Goal: Book appointment/travel/reservation

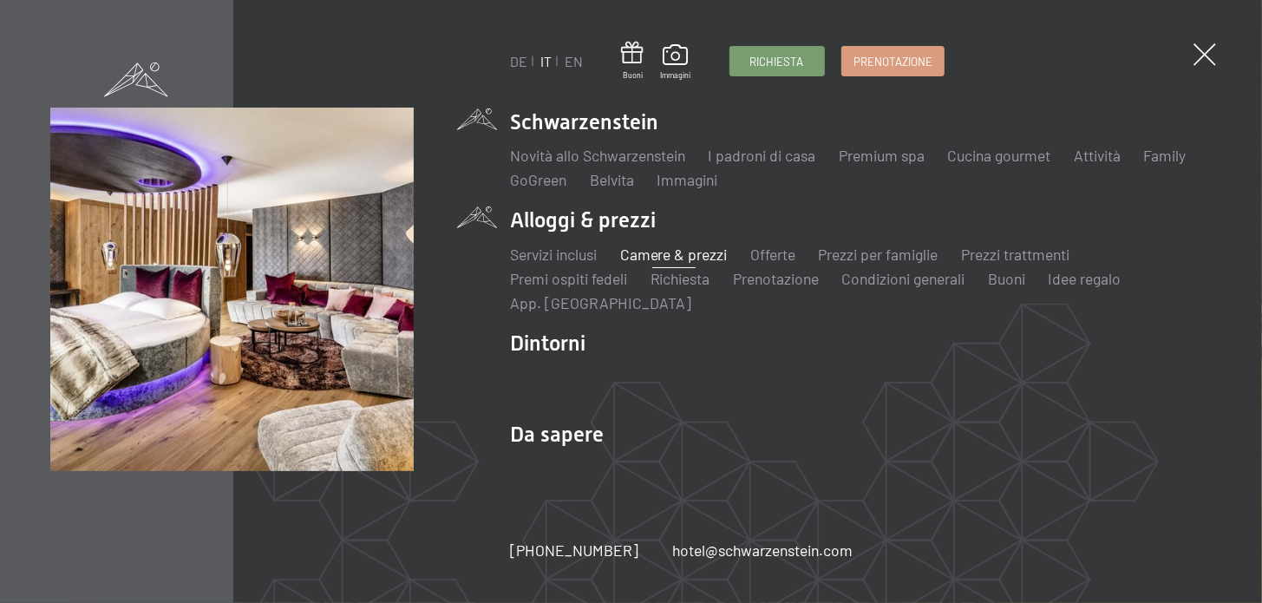
click at [693, 249] on link "Camere & prezzi" at bounding box center [674, 254] width 108 height 19
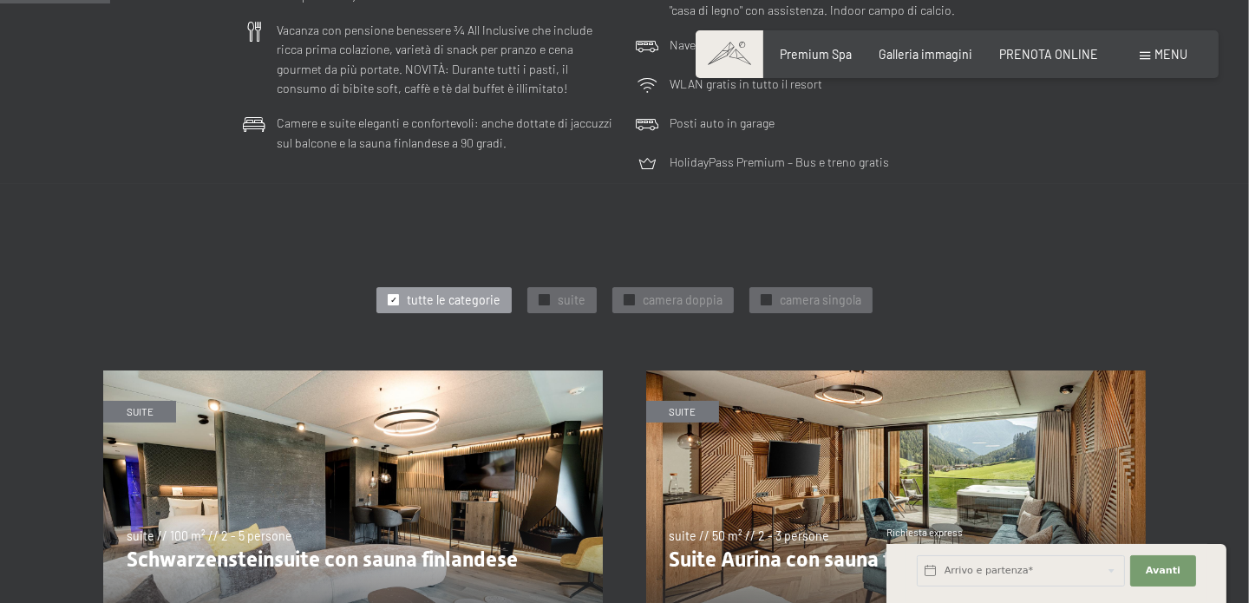
scroll to position [866, 0]
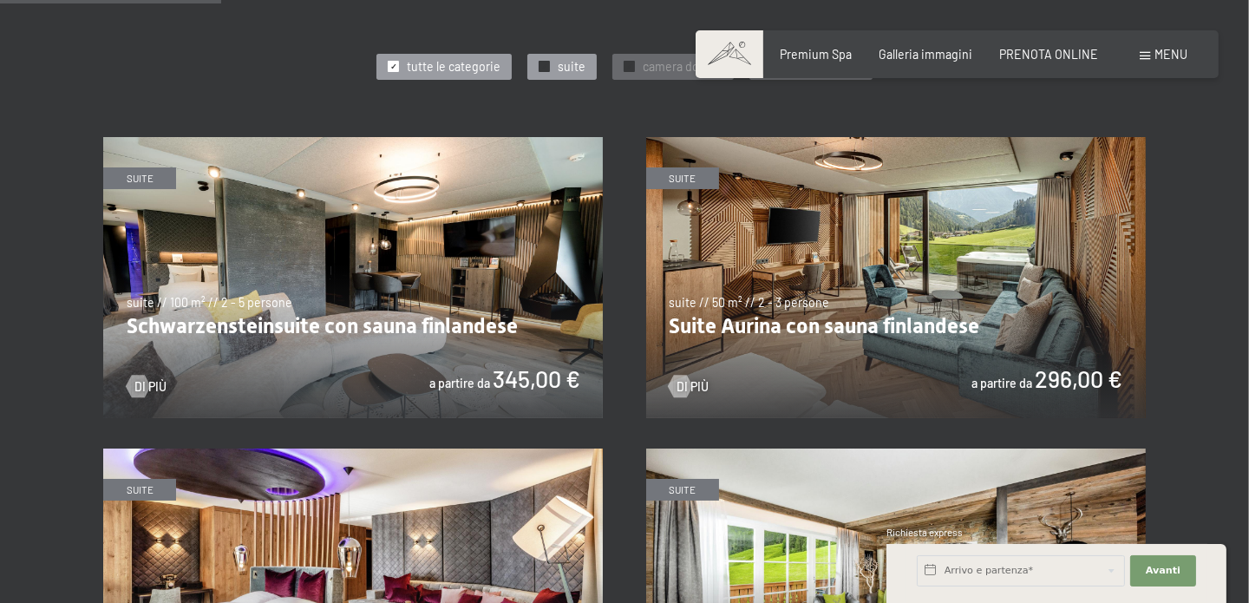
click at [542, 62] on span "✓" at bounding box center [544, 67] width 7 height 10
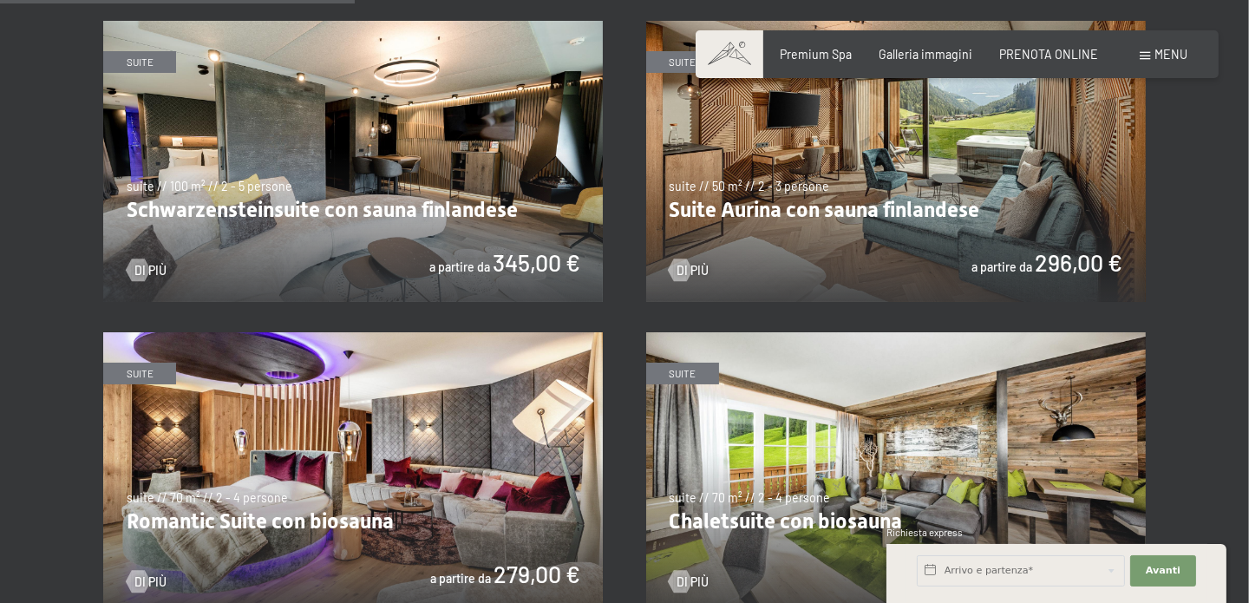
scroll to position [954, 0]
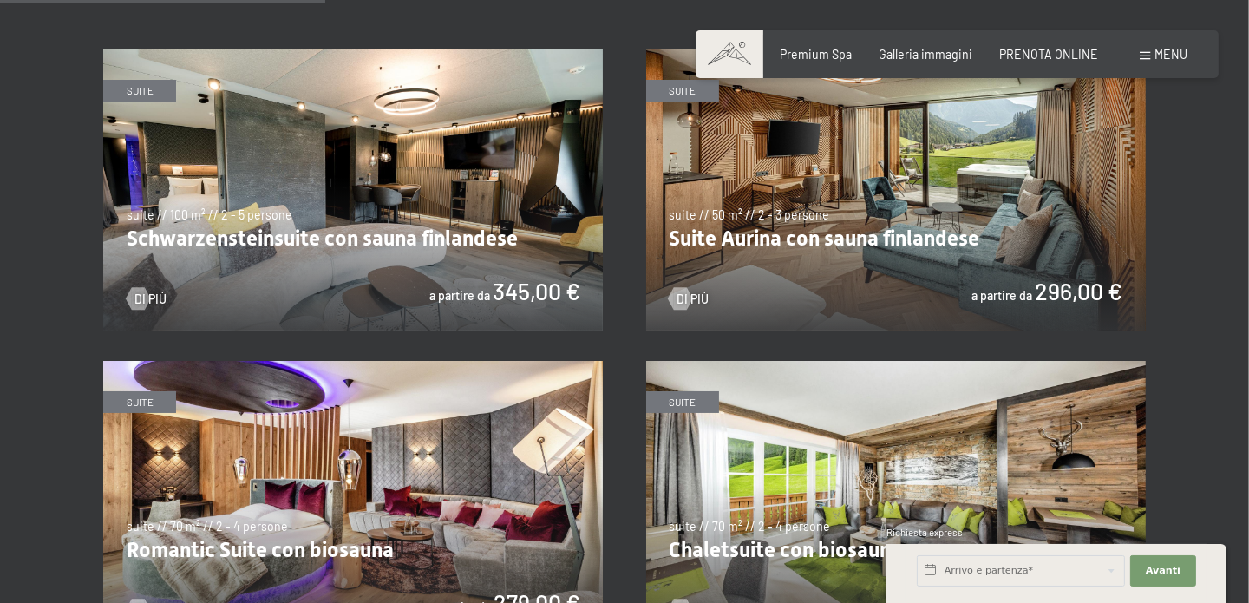
click at [796, 233] on img at bounding box center [896, 189] width 500 height 281
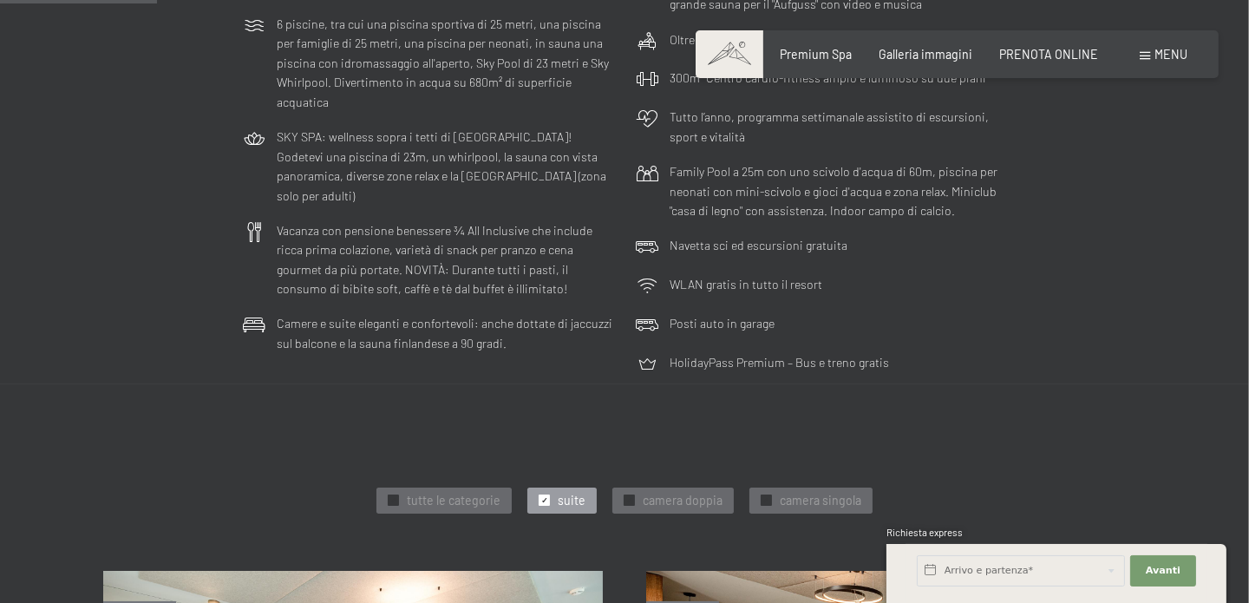
scroll to position [693, 0]
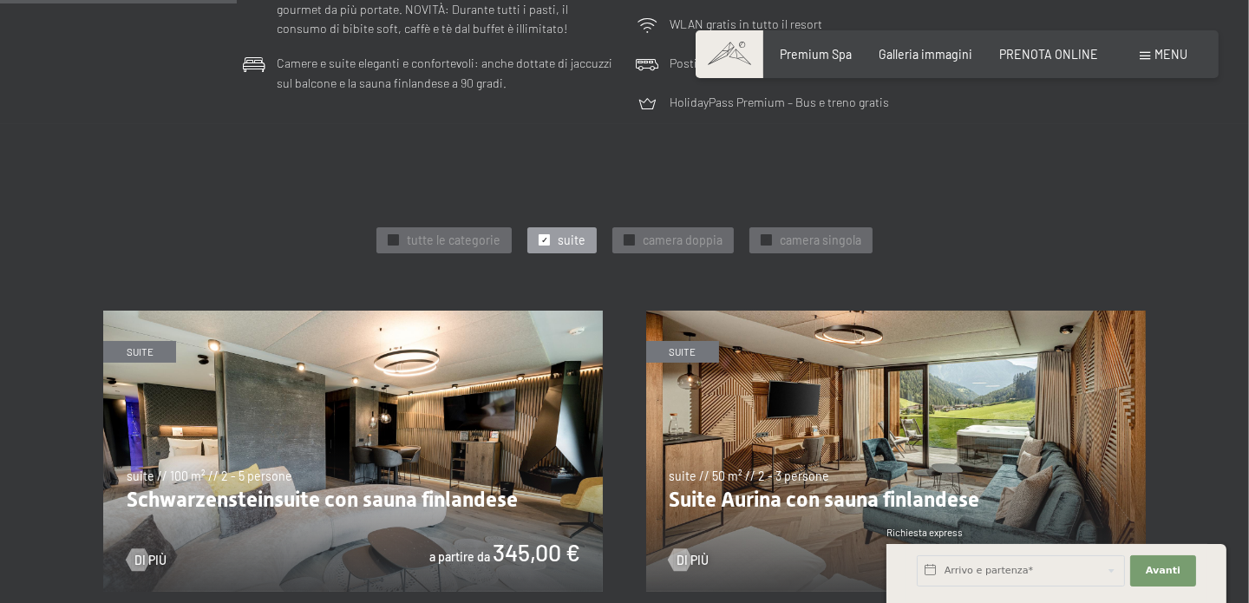
click at [539, 234] on div at bounding box center [544, 239] width 11 height 11
click at [542, 235] on span "✓" at bounding box center [544, 240] width 7 height 10
click at [763, 235] on span "✓" at bounding box center [766, 240] width 7 height 10
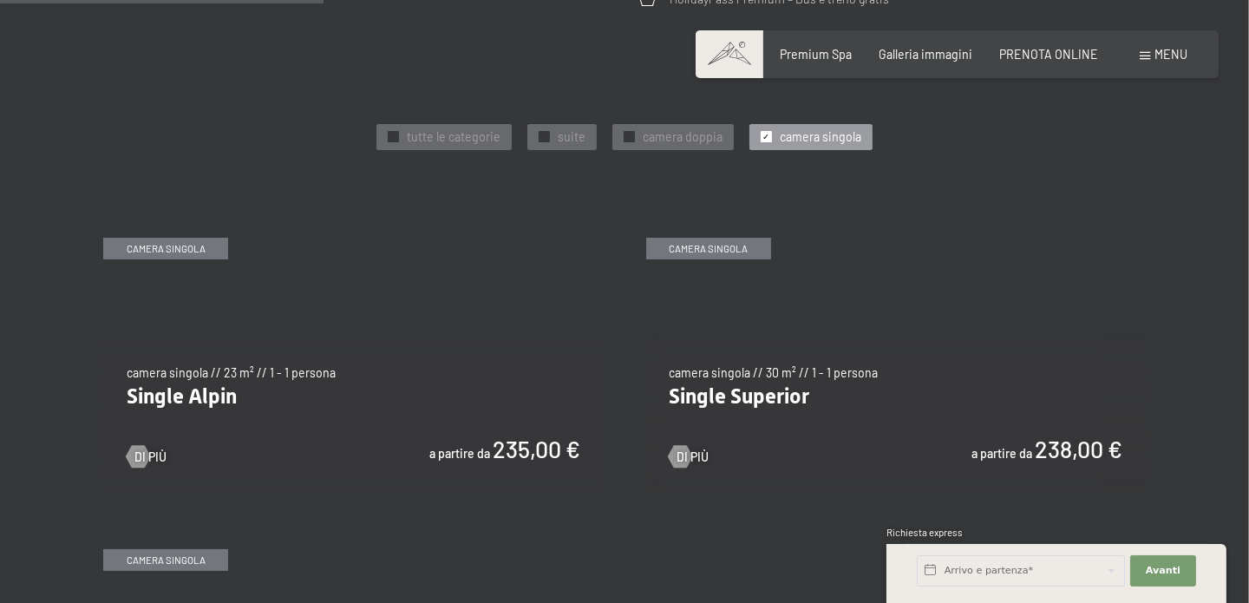
scroll to position [866, 0]
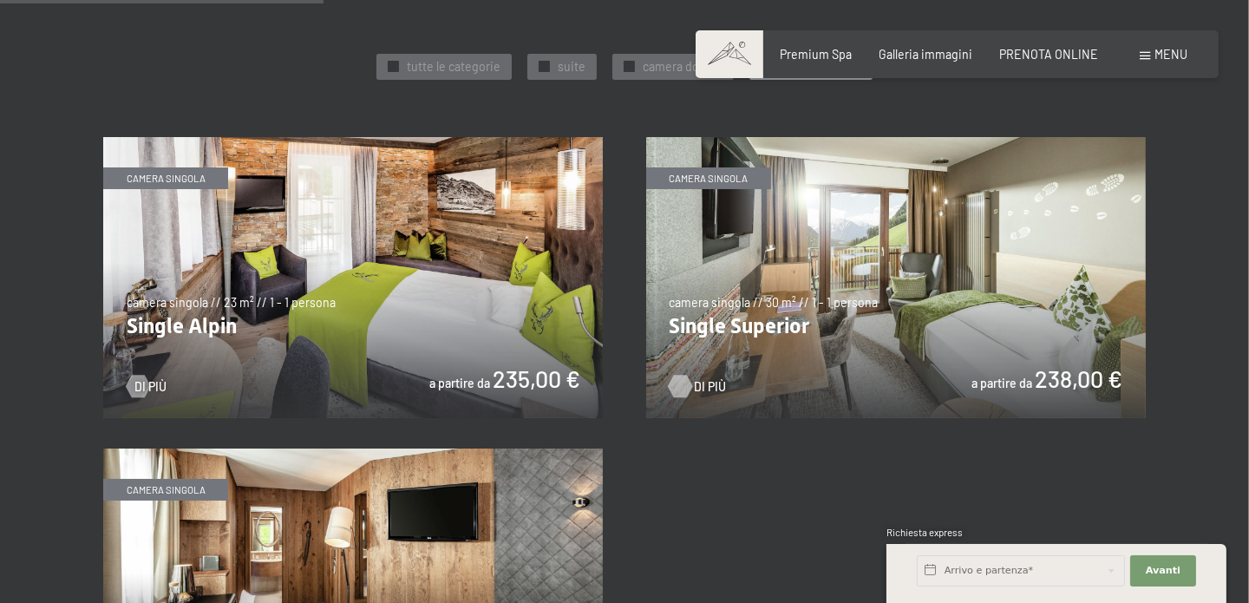
click at [696, 378] on span "Di più" at bounding box center [710, 386] width 32 height 17
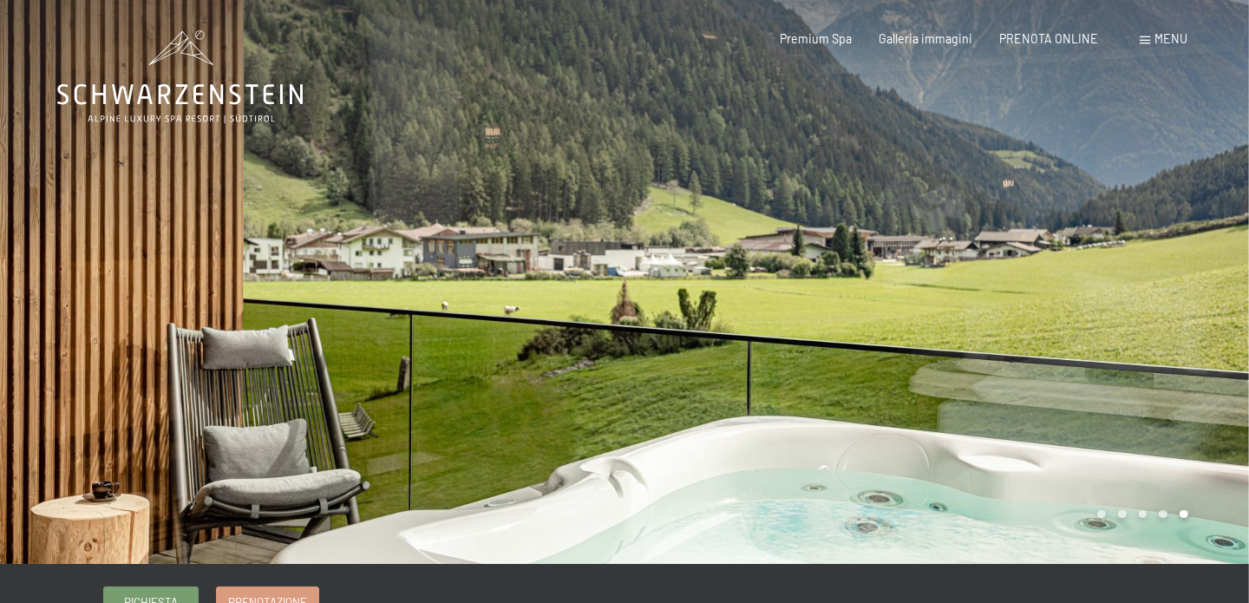
click at [1100, 355] on div at bounding box center [936, 282] width 624 height 564
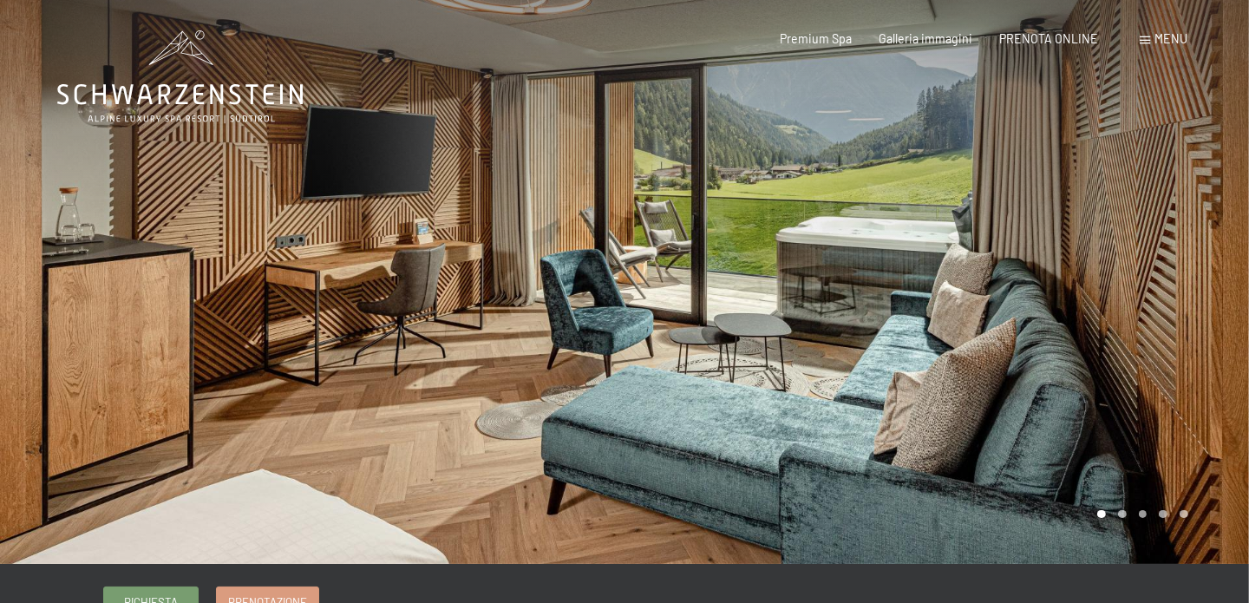
click at [996, 369] on div at bounding box center [936, 282] width 624 height 564
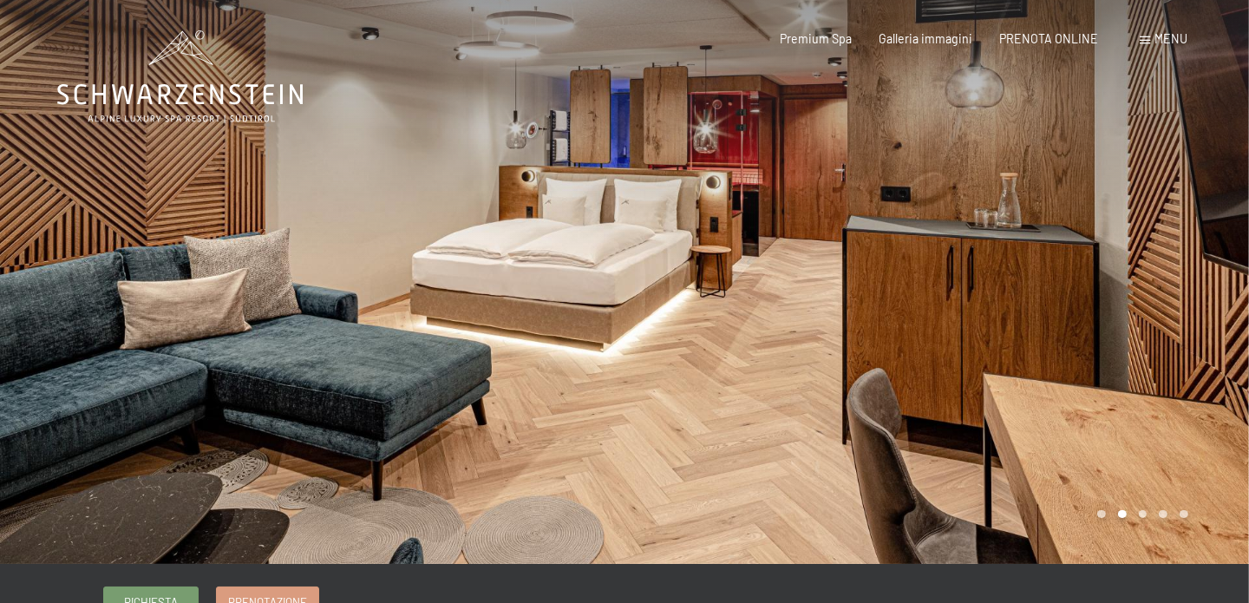
click at [1040, 309] on div at bounding box center [936, 282] width 624 height 564
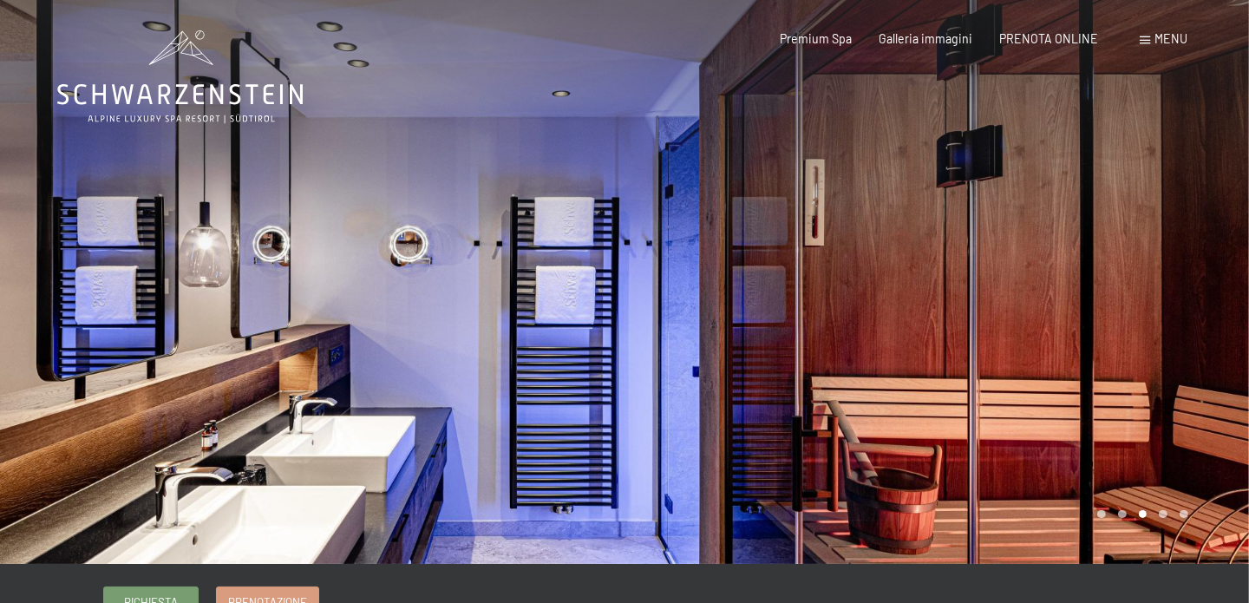
click at [1049, 374] on div at bounding box center [936, 282] width 624 height 564
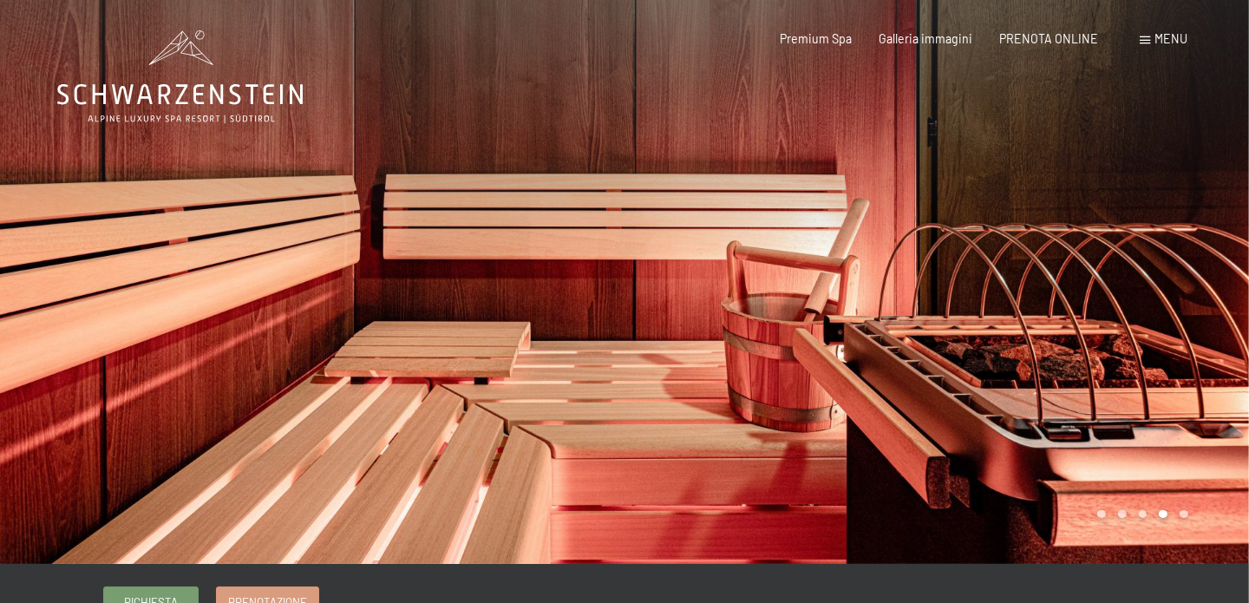
click at [1051, 371] on div at bounding box center [936, 282] width 624 height 564
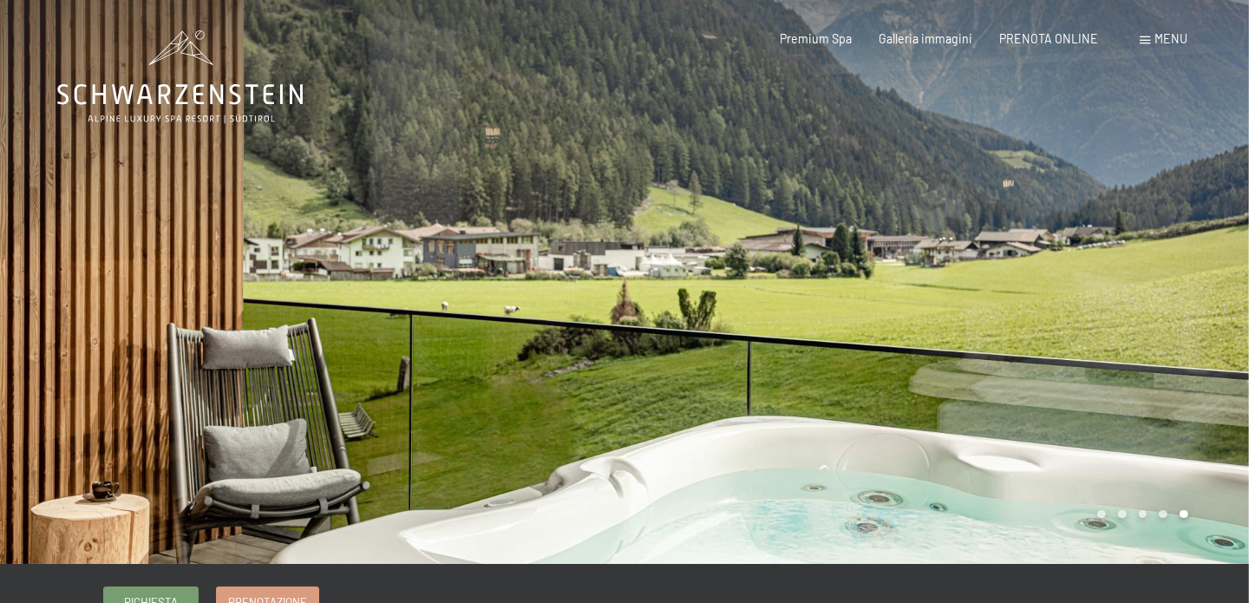
click at [866, 369] on div at bounding box center [936, 282] width 624 height 564
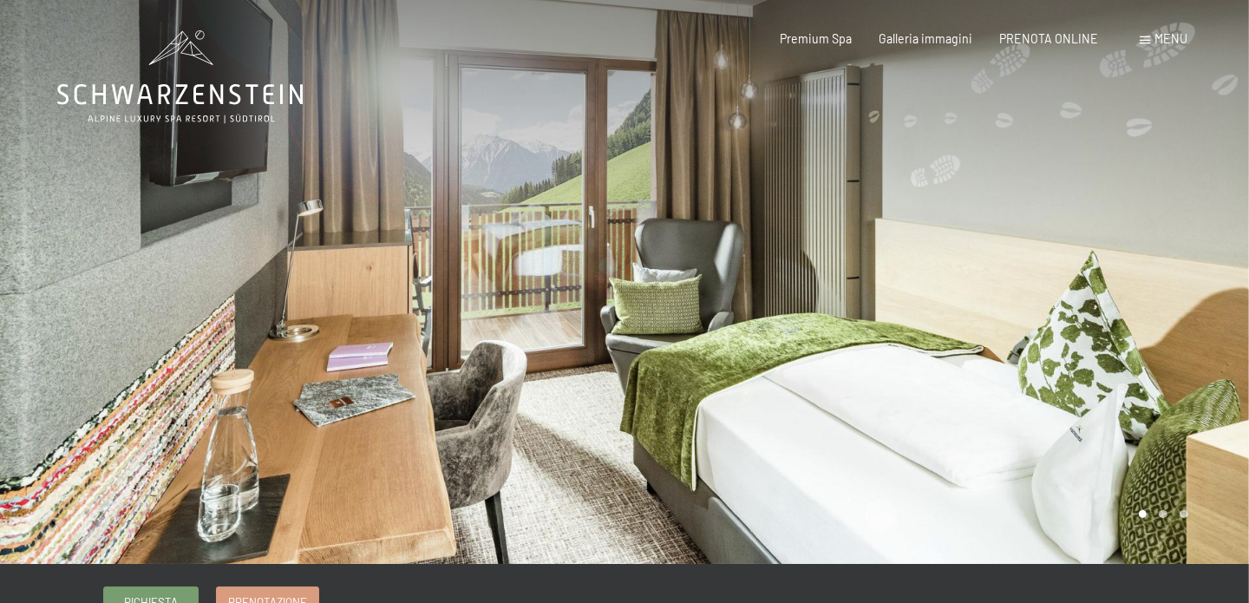
click at [1023, 341] on div at bounding box center [936, 282] width 624 height 564
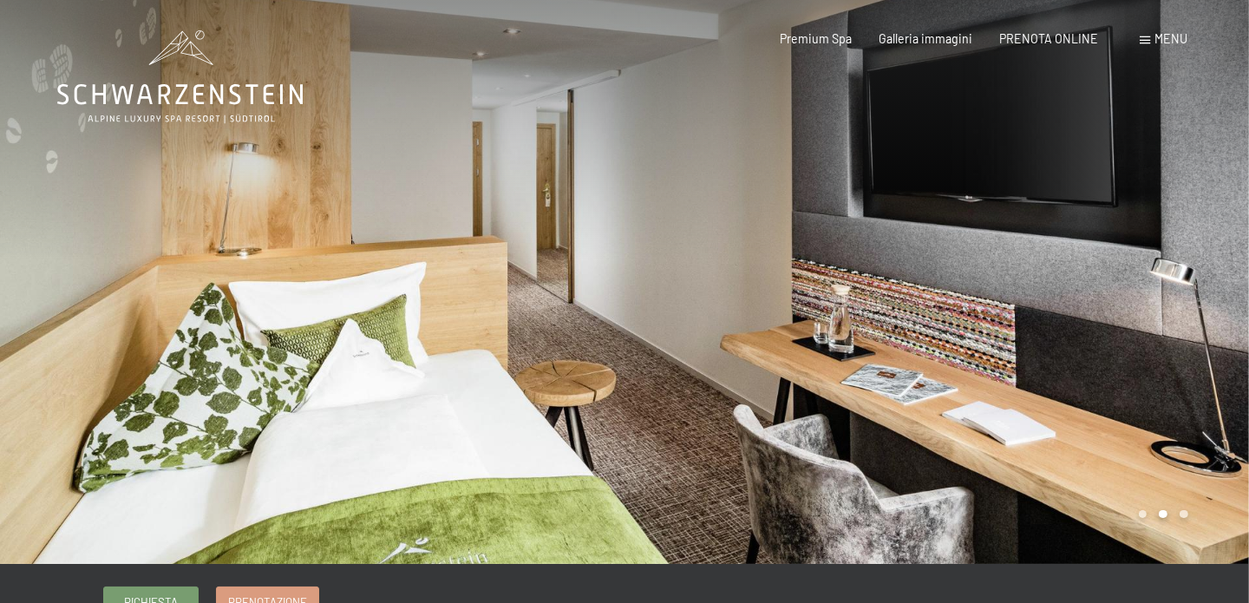
click at [1024, 341] on div at bounding box center [936, 282] width 624 height 564
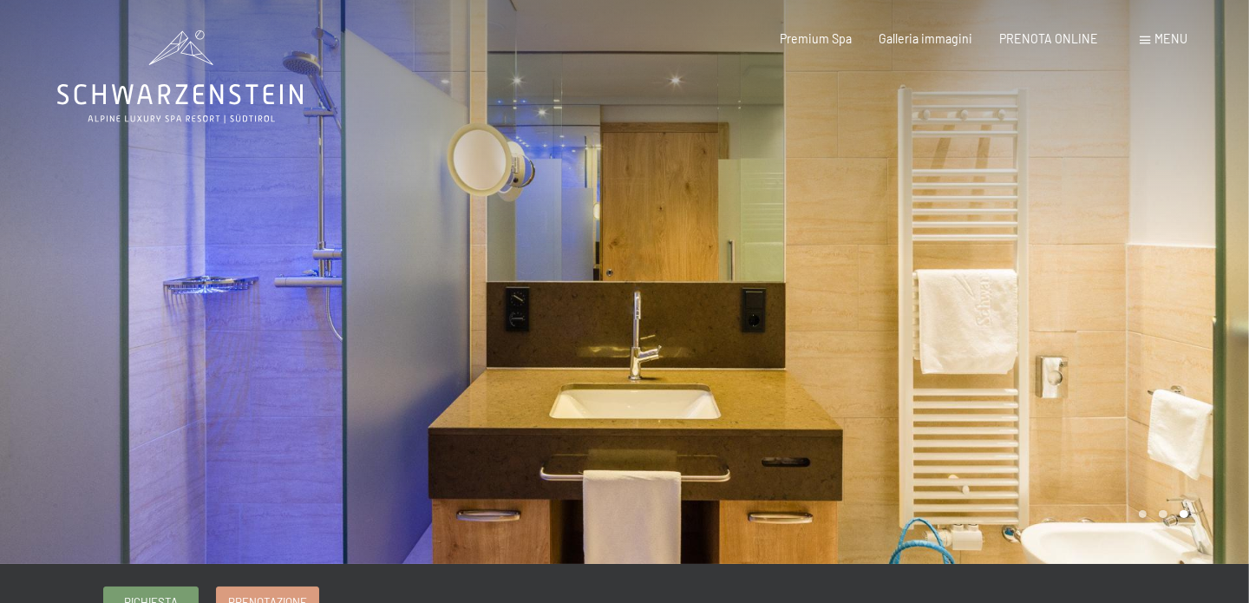
click at [1019, 338] on div at bounding box center [936, 282] width 624 height 564
